Goal: Task Accomplishment & Management: Use online tool/utility

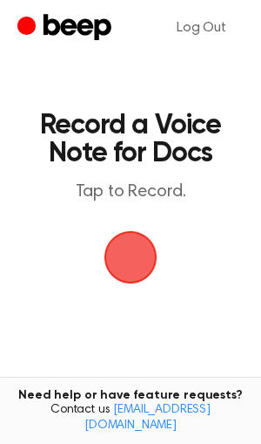
click at [130, 264] on span "button" at bounding box center [131, 257] width 53 height 53
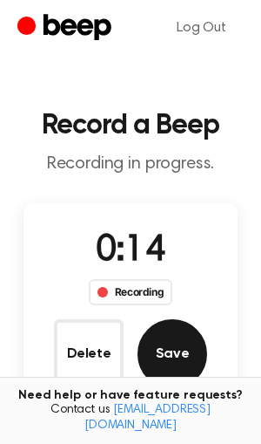
click at [163, 347] on button "Save" at bounding box center [173, 354] width 70 height 70
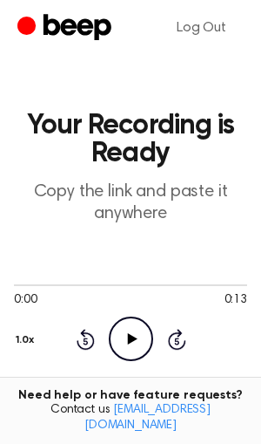
click at [127, 333] on icon "Play Audio" at bounding box center [131, 338] width 44 height 44
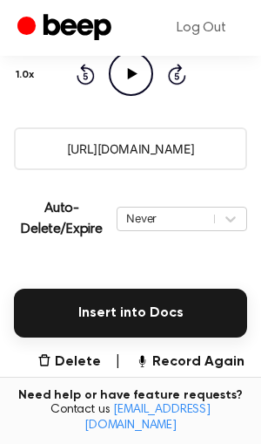
scroll to position [262, 0]
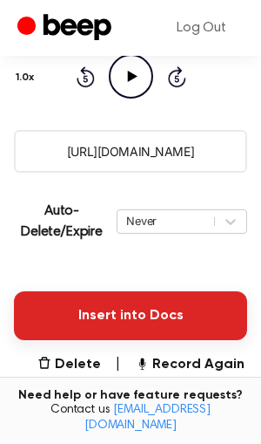
click at [125, 312] on button "Insert into Docs" at bounding box center [131, 315] width 234 height 49
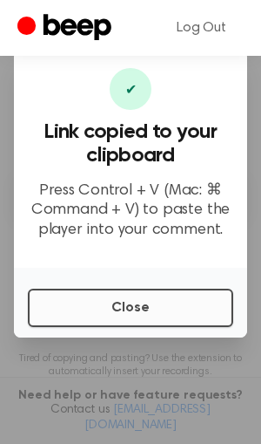
scroll to position [484, 0]
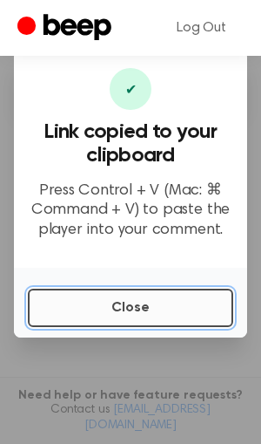
click at [156, 302] on button "Close" at bounding box center [131, 307] width 206 height 38
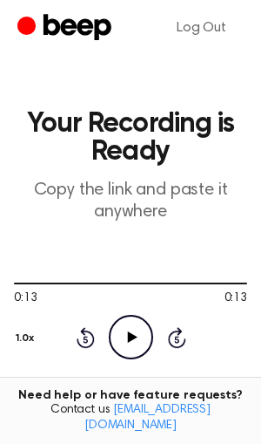
scroll to position [0, 0]
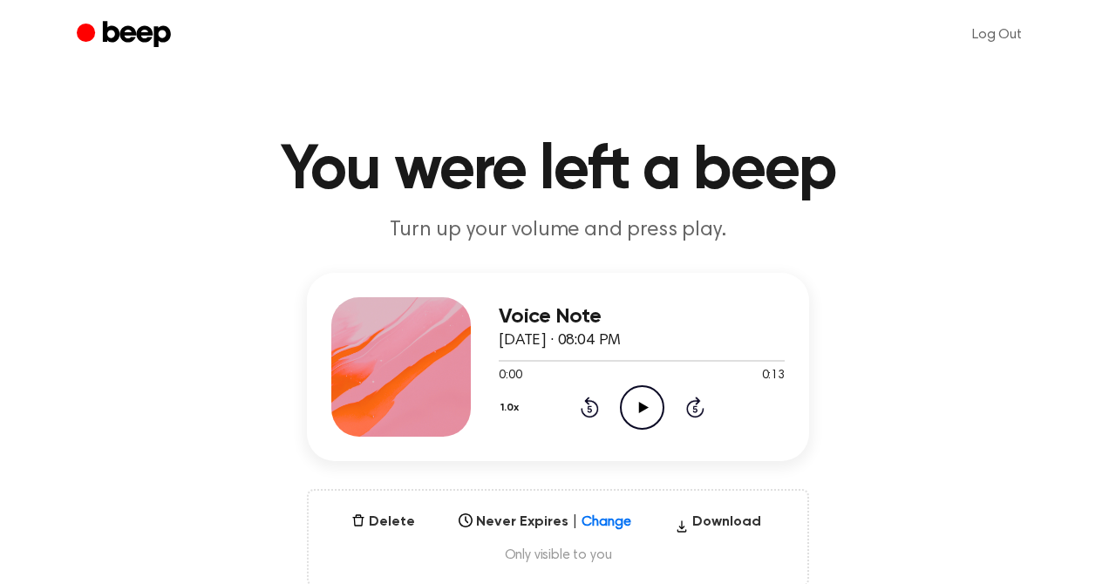
click at [648, 409] on icon "Play Audio" at bounding box center [642, 407] width 44 height 44
click at [641, 405] on icon "Pause Audio" at bounding box center [642, 407] width 44 height 44
